Goal: Task Accomplishment & Management: Use online tool/utility

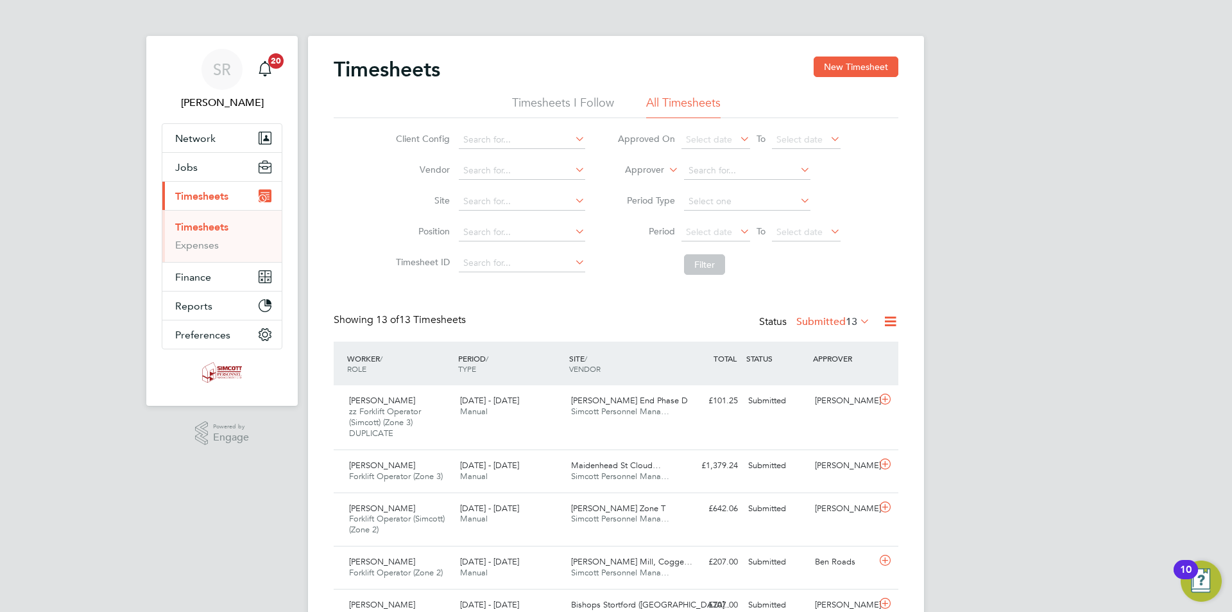
click at [200, 227] on link "Timesheets" at bounding box center [201, 227] width 53 height 12
click at [732, 237] on span "Select date" at bounding box center [716, 232] width 69 height 17
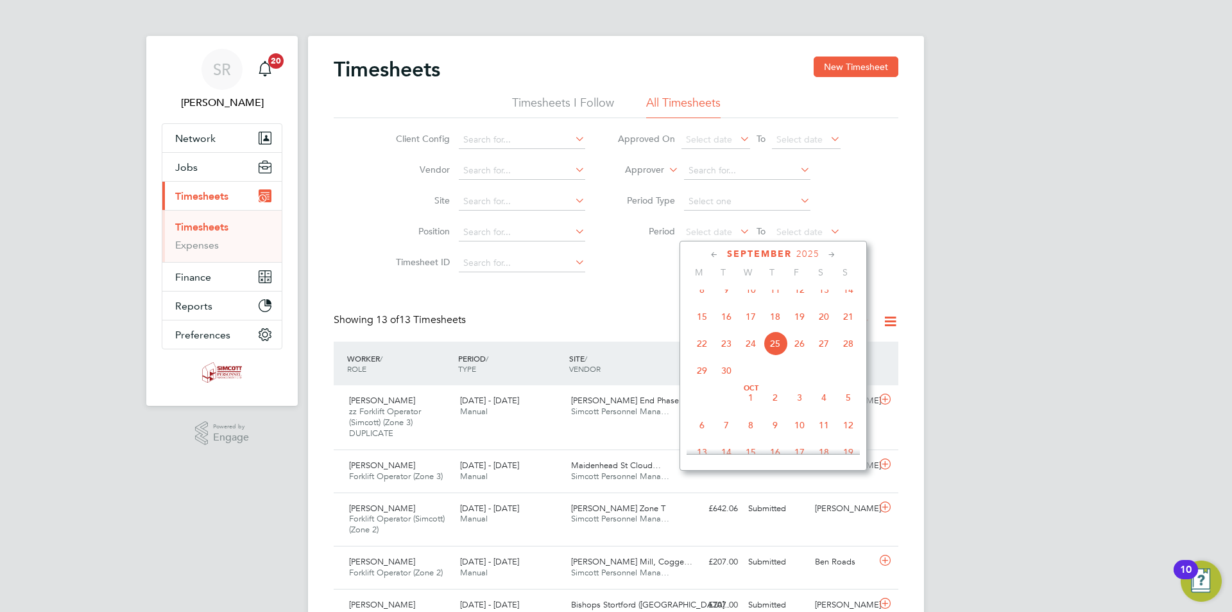
click at [705, 327] on span "15" at bounding box center [702, 316] width 24 height 24
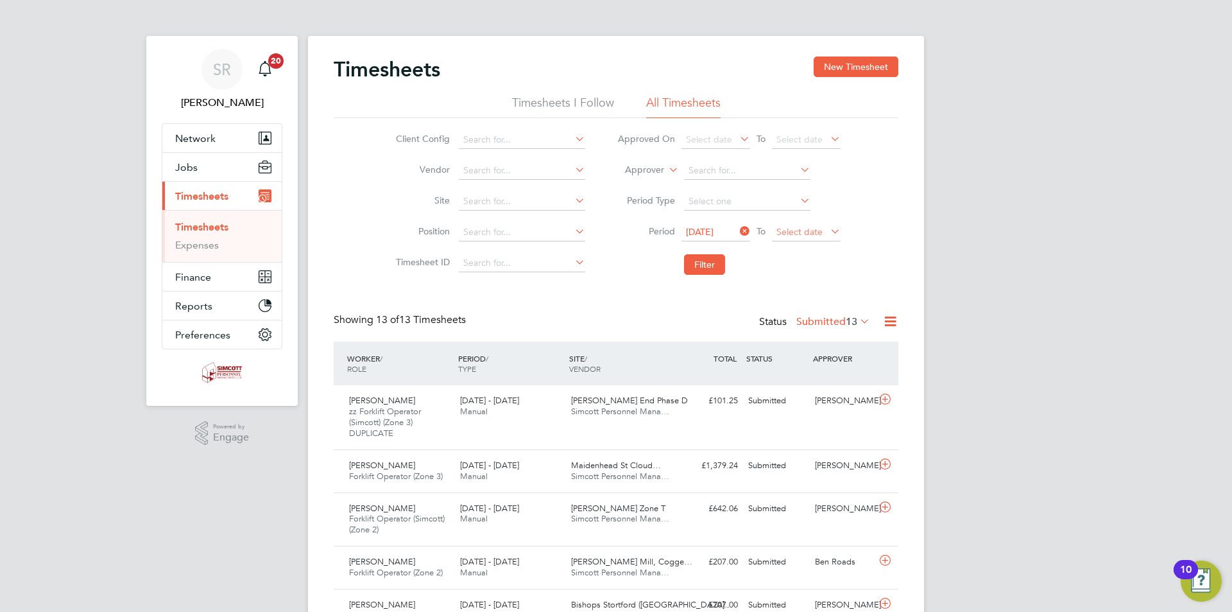
click at [794, 231] on span "Select date" at bounding box center [800, 232] width 46 height 12
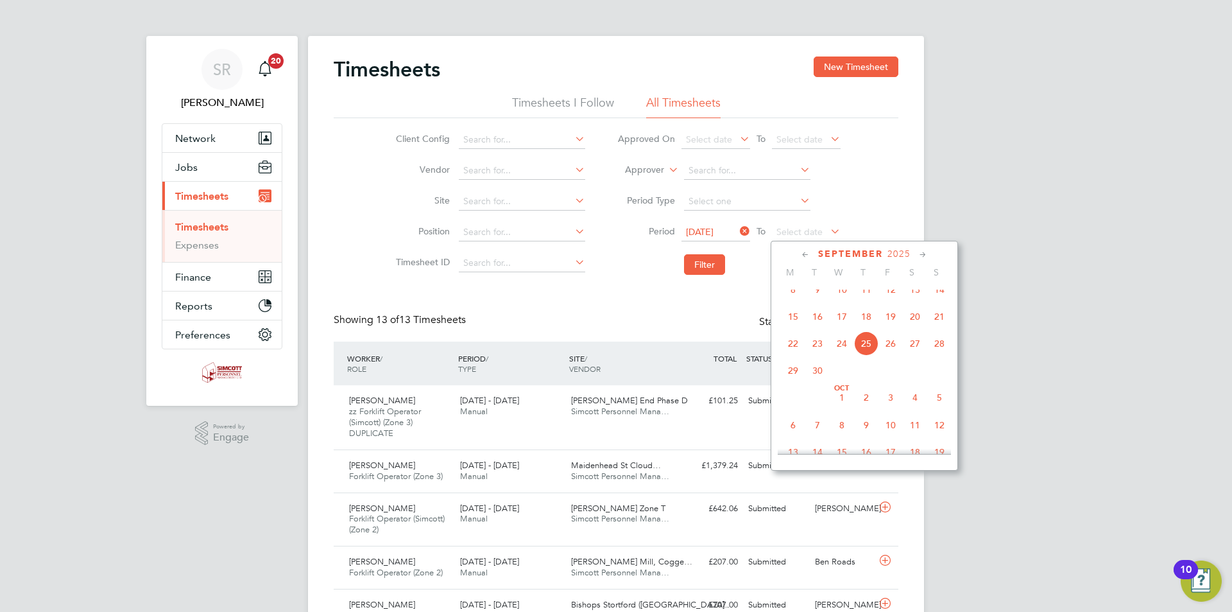
click at [938, 328] on span "21" at bounding box center [939, 316] width 24 height 24
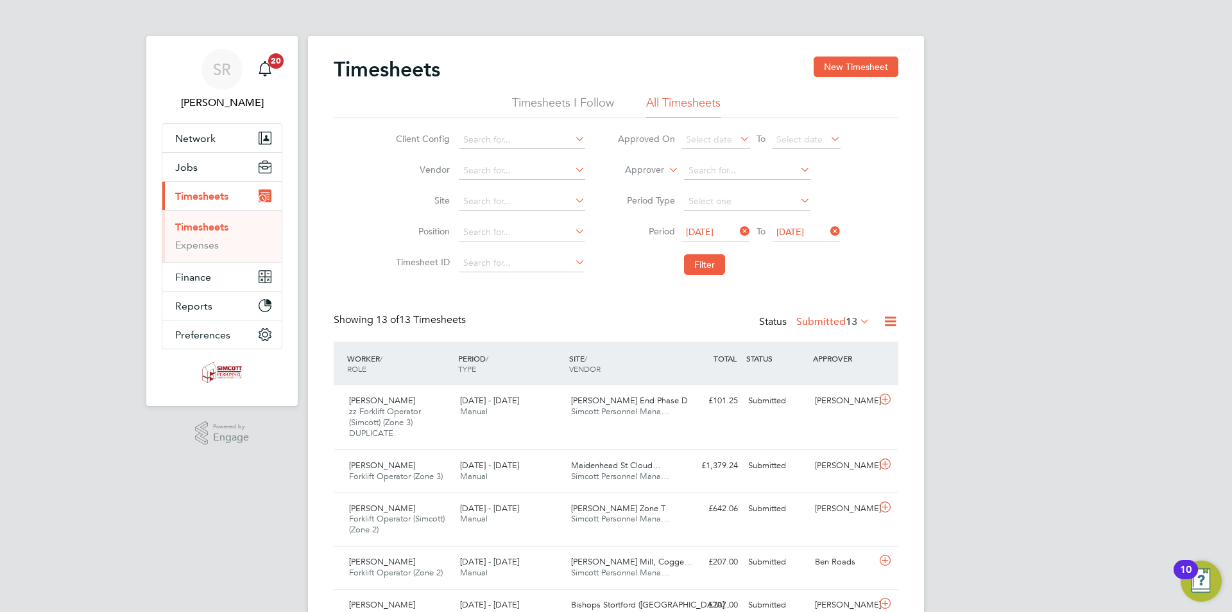
click at [888, 325] on icon at bounding box center [891, 321] width 16 height 16
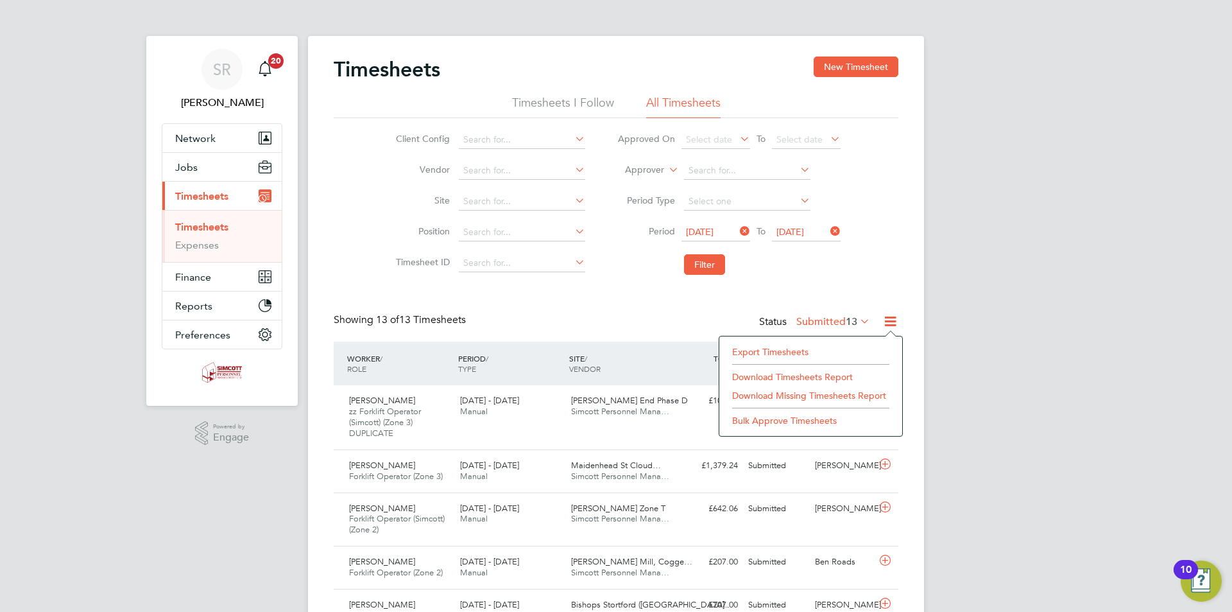
click at [777, 356] on li "Export Timesheets" at bounding box center [811, 352] width 170 height 18
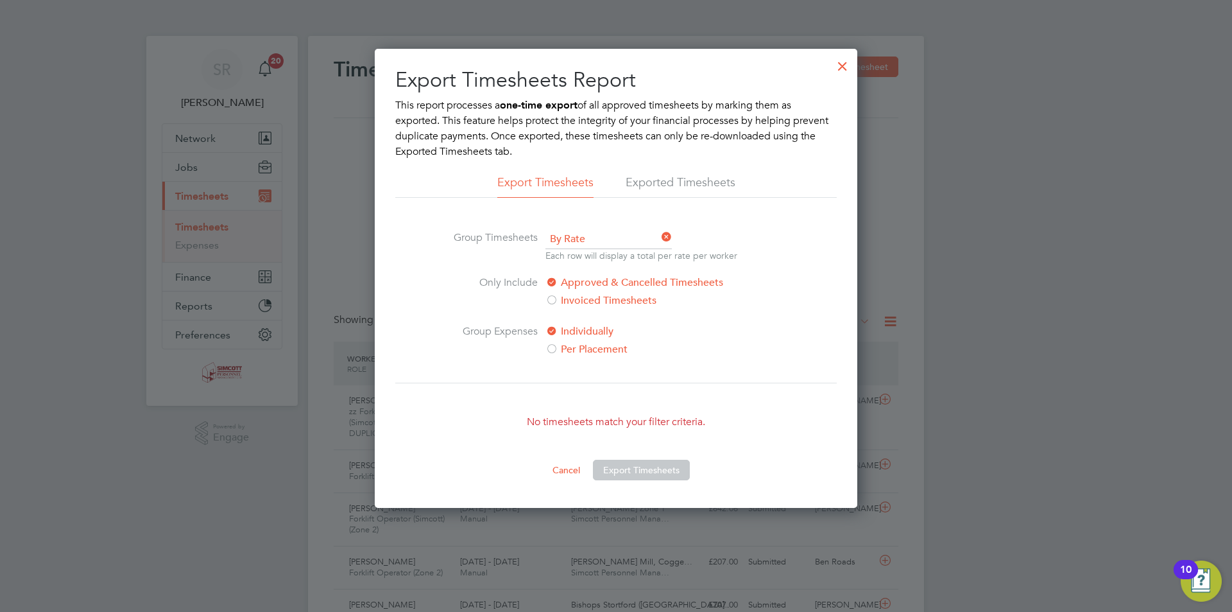
click at [839, 71] on div at bounding box center [842, 62] width 23 height 23
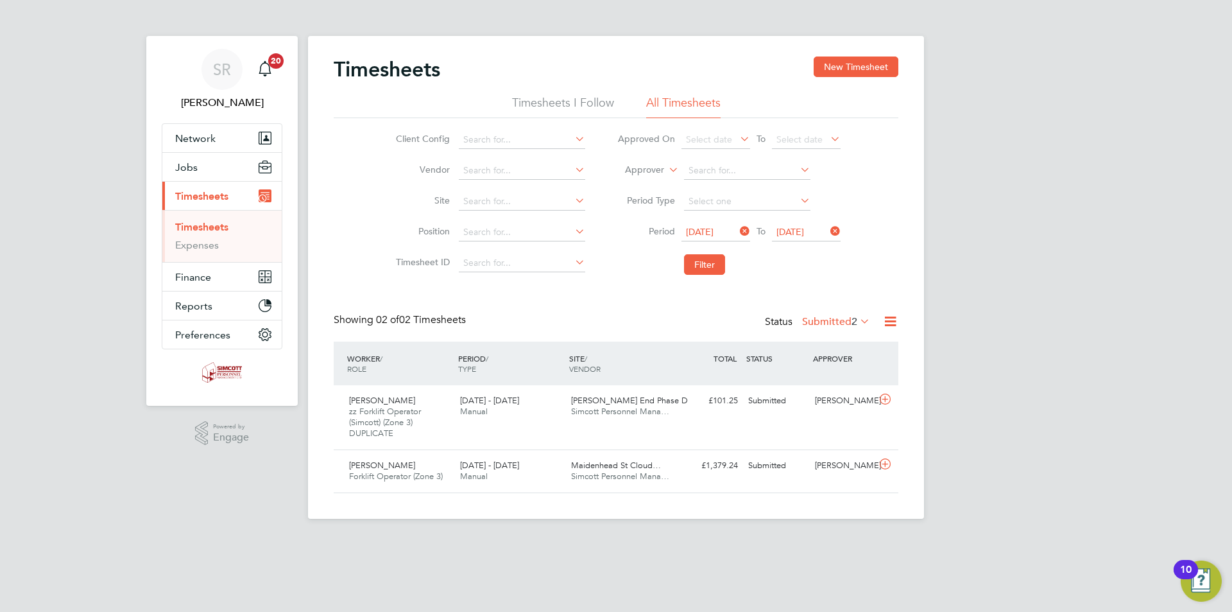
click at [891, 313] on div "Timesheets New Timesheet Timesheets I Follow All Timesheets Client Config Vendo…" at bounding box center [616, 274] width 565 height 436
click at [889, 326] on icon at bounding box center [891, 321] width 16 height 16
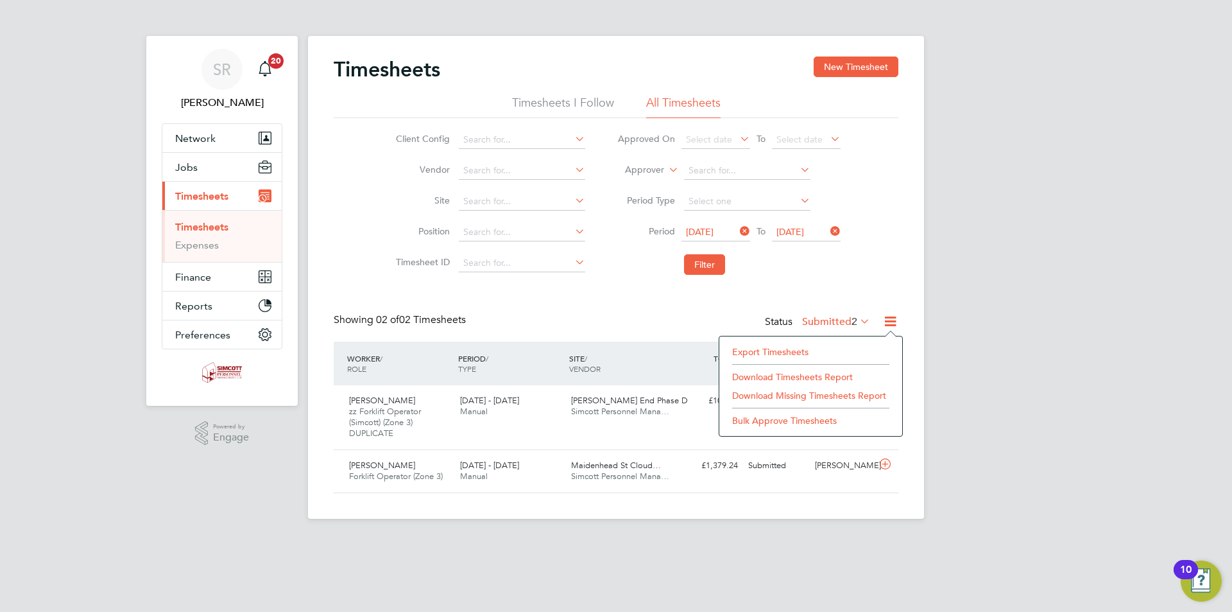
click at [784, 352] on li "Export Timesheets" at bounding box center [811, 352] width 170 height 18
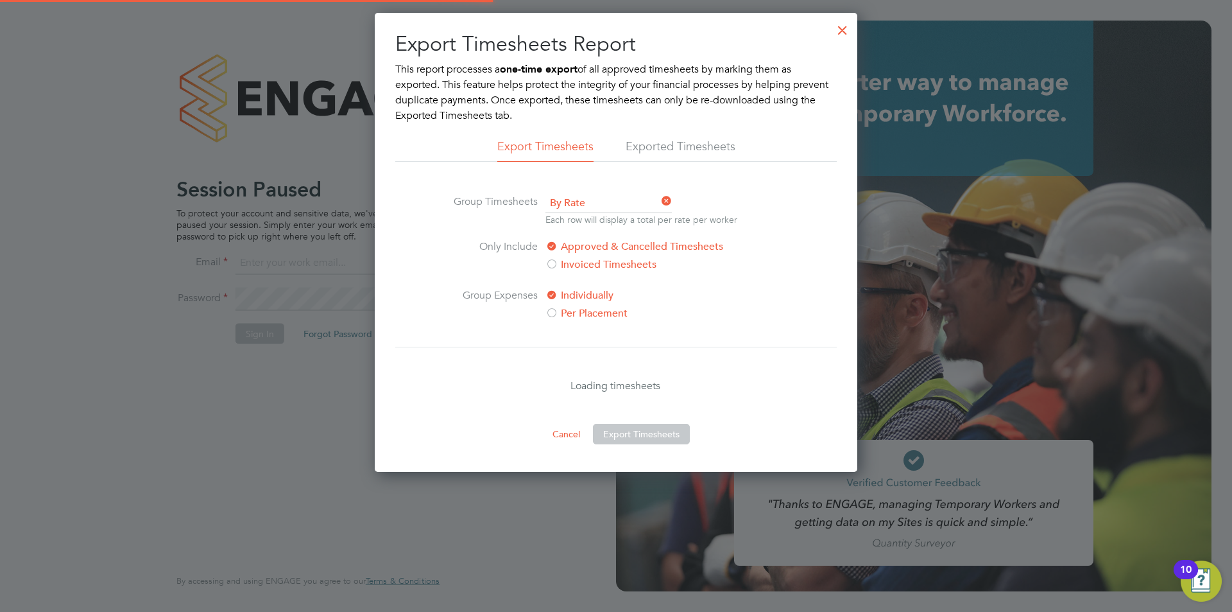
scroll to position [459, 483]
type input "[PERSON_NAME][EMAIL_ADDRESS][DOMAIN_NAME]"
click at [843, 25] on div at bounding box center [842, 26] width 23 height 23
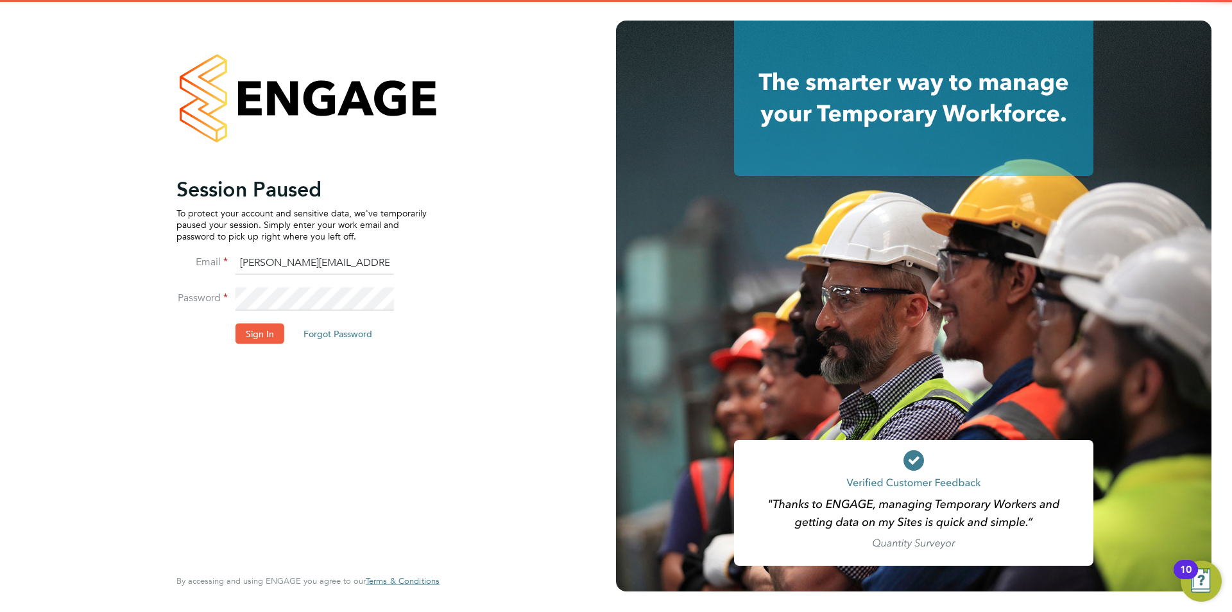
click at [260, 345] on li "Sign In Forgot Password" at bounding box center [302, 339] width 250 height 33
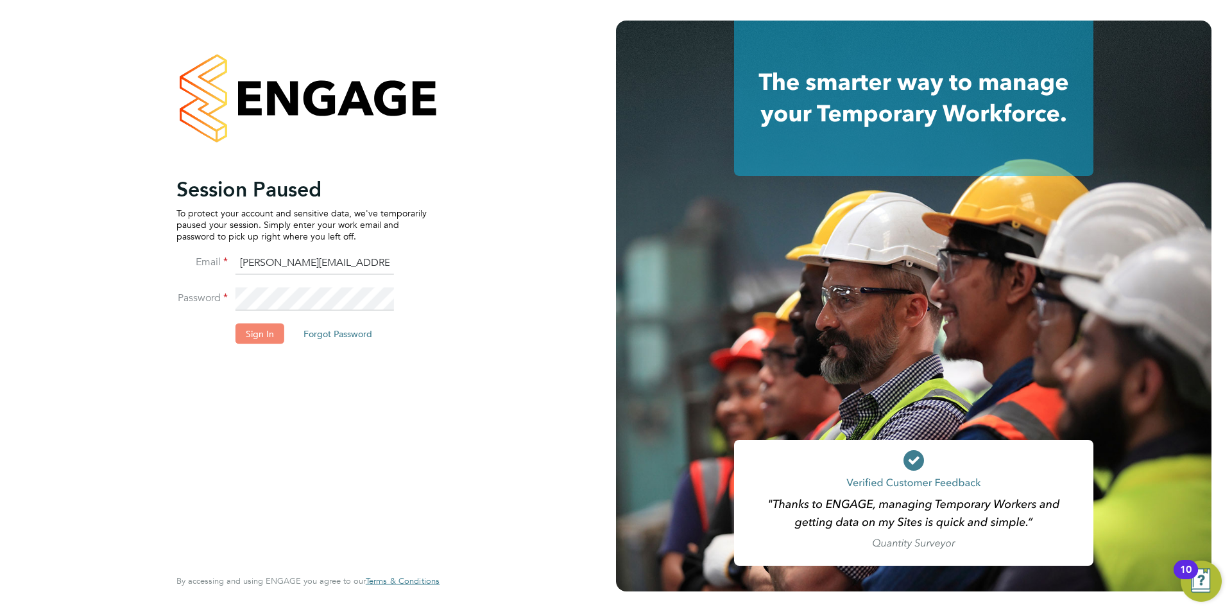
click at [257, 332] on button "Sign In" at bounding box center [260, 333] width 49 height 21
